Goal: Information Seeking & Learning: Find specific page/section

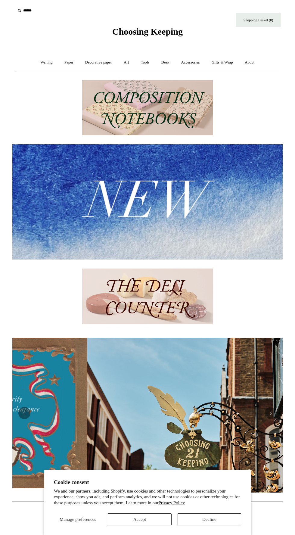
scroll to position [0, 271]
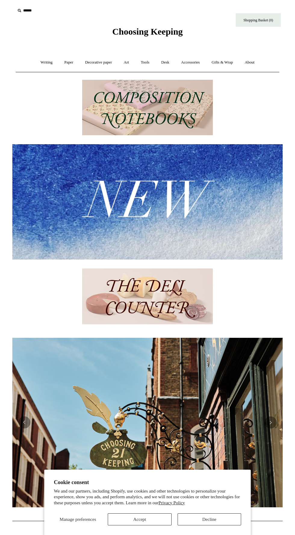
click at [34, 11] on input "text" at bounding box center [52, 10] width 74 height 11
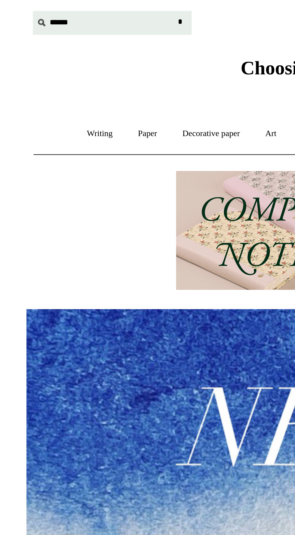
click at [39, 63] on link "Writing +" at bounding box center [46, 63] width 23 height 16
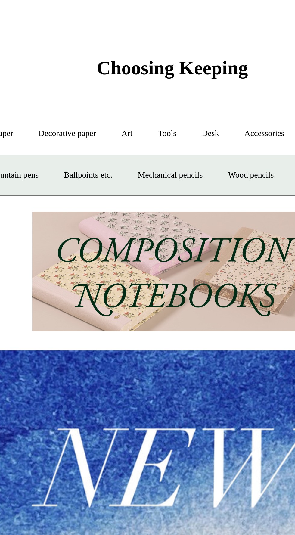
scroll to position [0, 541]
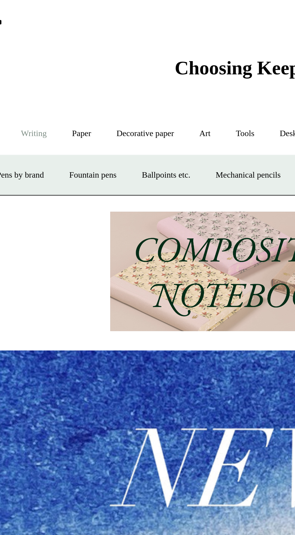
click at [66, 61] on link "Paper +" at bounding box center [69, 63] width 20 height 16
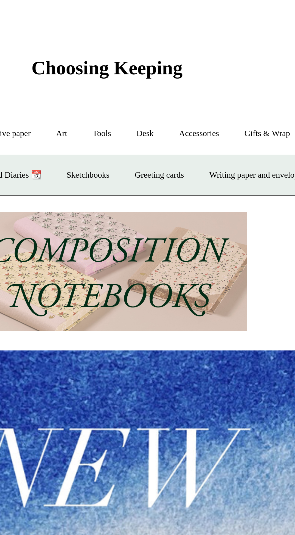
click at [172, 79] on link "Greeting cards +" at bounding box center [172, 82] width 34 height 16
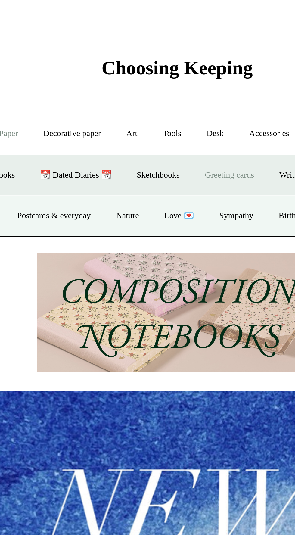
scroll to position [0, 271]
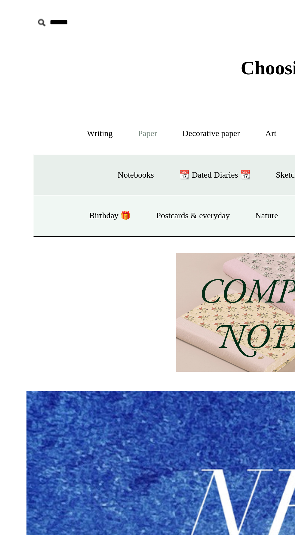
click at [33, 9] on input "text" at bounding box center [52, 10] width 74 height 11
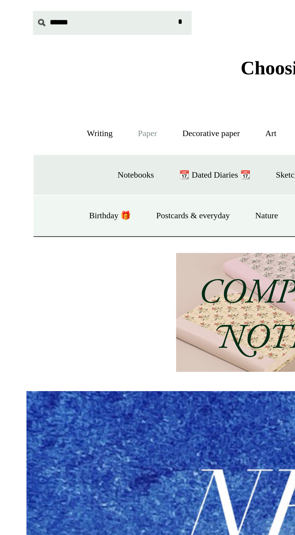
scroll to position [0, 541]
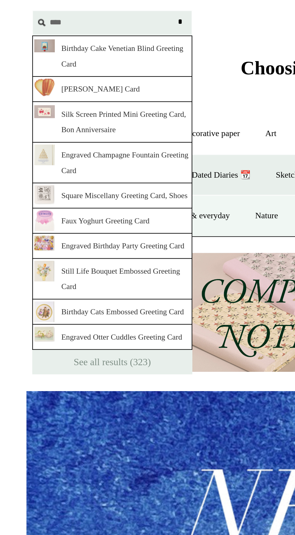
type input "****"
click at [81, 5] on input "*" at bounding box center [84, 10] width 6 height 11
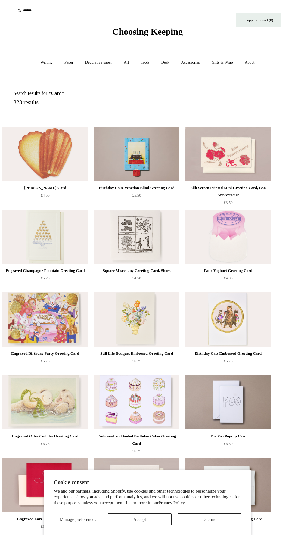
click at [38, 11] on input "text" at bounding box center [52, 10] width 74 height 11
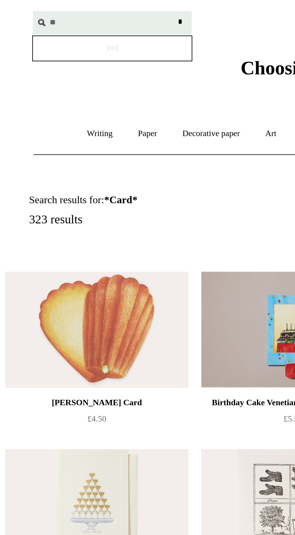
type input "*"
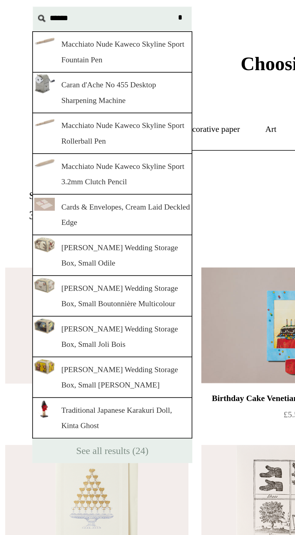
click at [120, 103] on h5 "323 results" at bounding box center [84, 102] width 141 height 7
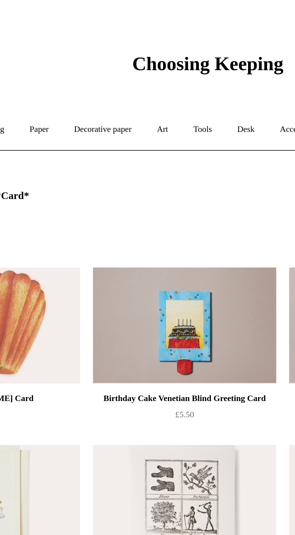
click at [129, 66] on link "Art +" at bounding box center [126, 63] width 16 height 16
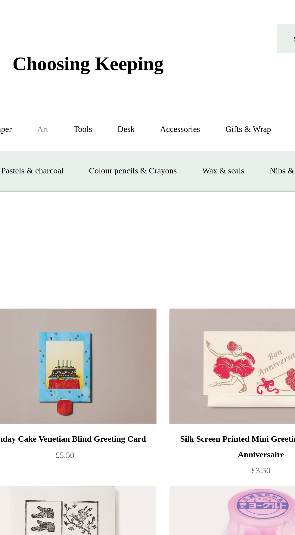
click at [170, 61] on link "Desk +" at bounding box center [165, 63] width 19 height 16
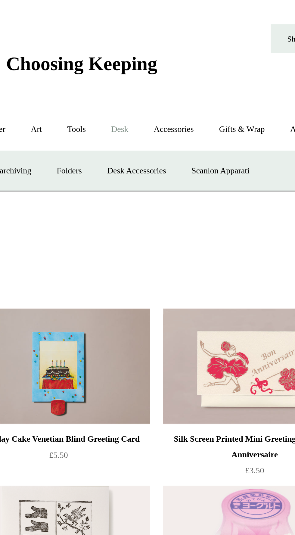
click at [222, 81] on link "Scanlon Apparati" at bounding box center [212, 82] width 38 height 16
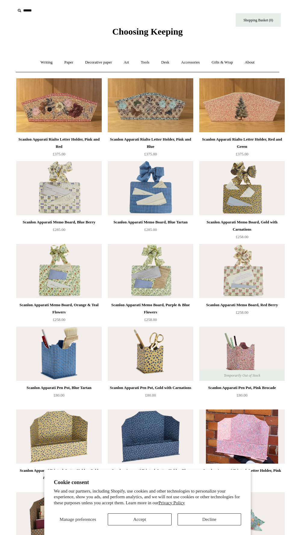
click at [167, 62] on link "Desk +" at bounding box center [165, 63] width 19 height 16
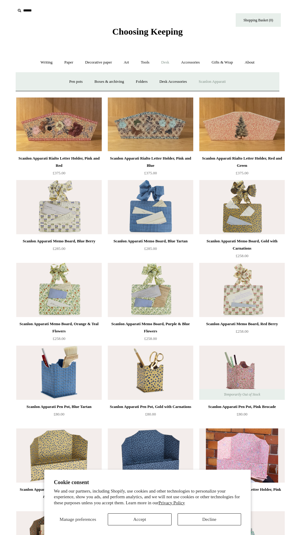
click at [178, 81] on link "Desk Accessories" at bounding box center [173, 82] width 38 height 16
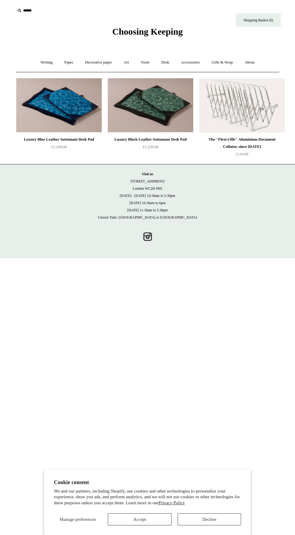
click at [169, 63] on link "Desk +" at bounding box center [165, 63] width 19 height 16
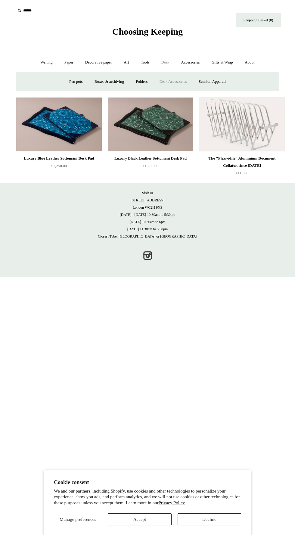
click at [40, 63] on link "Writing +" at bounding box center [46, 63] width 23 height 16
click at [64, 64] on link "Paper +" at bounding box center [69, 63] width 20 height 16
click at [62, 89] on link "Notebooks +" at bounding box center [63, 82] width 28 height 16
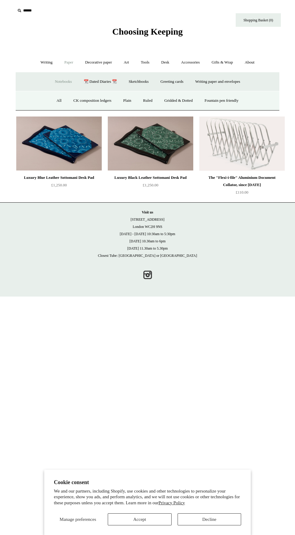
click at [51, 102] on link "All" at bounding box center [59, 101] width 16 height 16
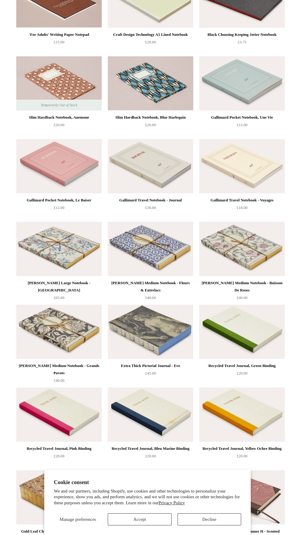
scroll to position [1844, 0]
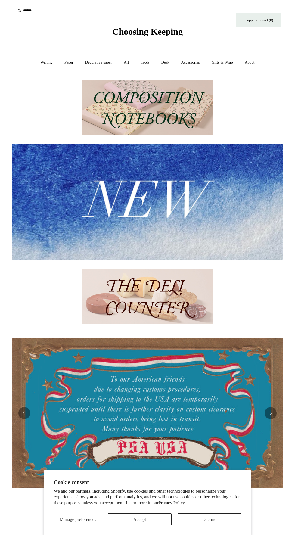
click at [31, 11] on input "text" at bounding box center [52, 10] width 74 height 11
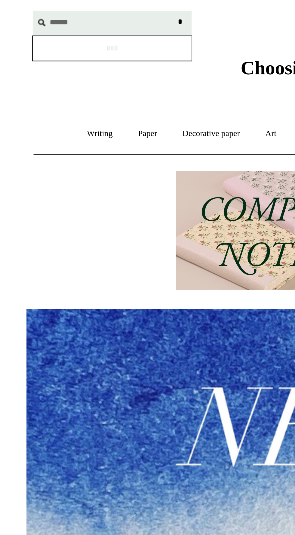
type input "******"
click at [81, 5] on input "*" at bounding box center [84, 10] width 6 height 11
